Goal: Task Accomplishment & Management: Manage account settings

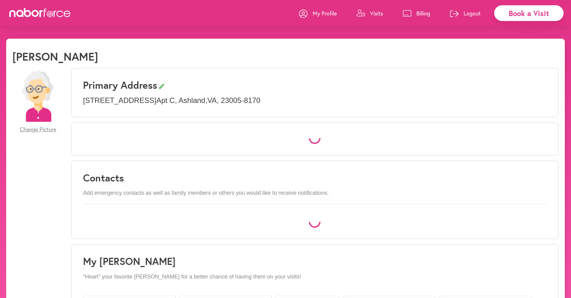
select select "*"
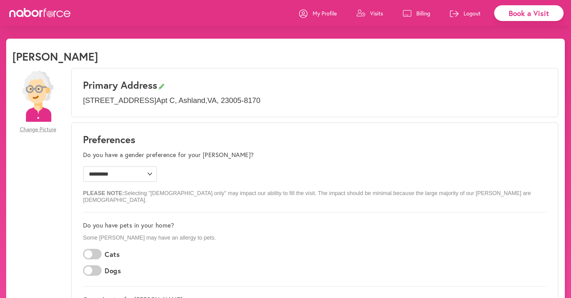
click at [375, 11] on p "Visits" at bounding box center [376, 13] width 13 height 7
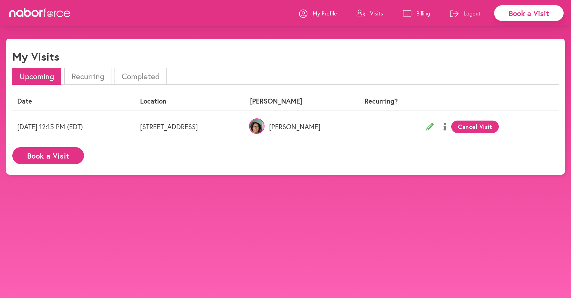
click at [424, 11] on p "Billing" at bounding box center [424, 13] width 14 height 7
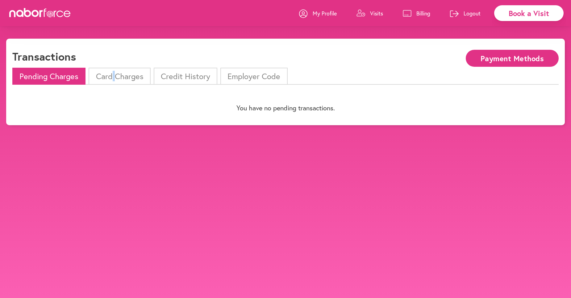
click at [114, 73] on li "Card Charges" at bounding box center [120, 76] width 62 height 17
